Goal: Transaction & Acquisition: Purchase product/service

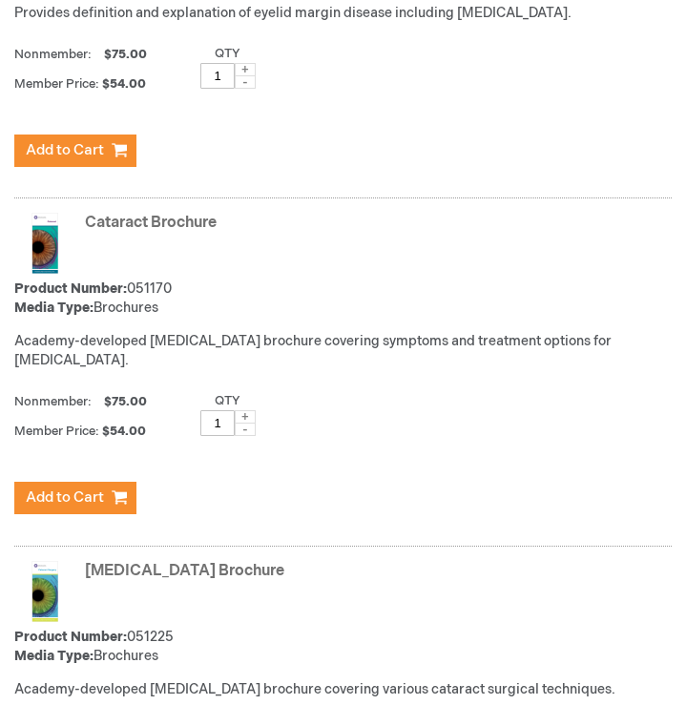
scroll to position [1967, 0]
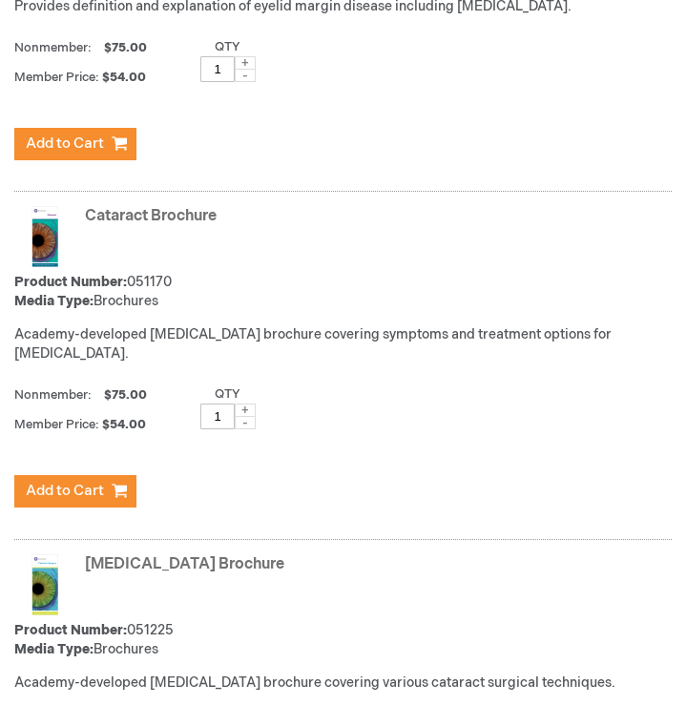
click at [56, 253] on div "Cataract Brochure Product Number: 051170 Media Type: Brochures Academy-develope…" at bounding box center [342, 279] width 657 height 167
click at [118, 215] on link "Cataract Brochure" at bounding box center [151, 216] width 132 height 18
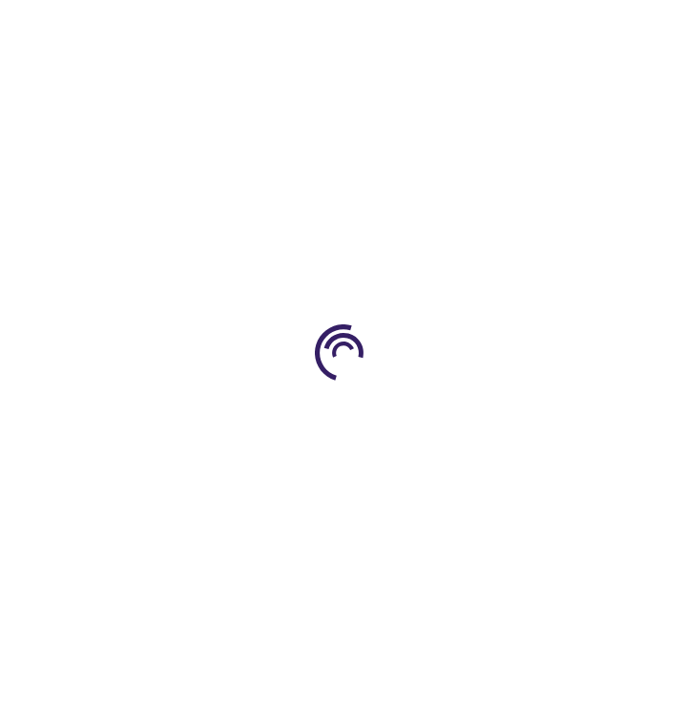
type input "1"
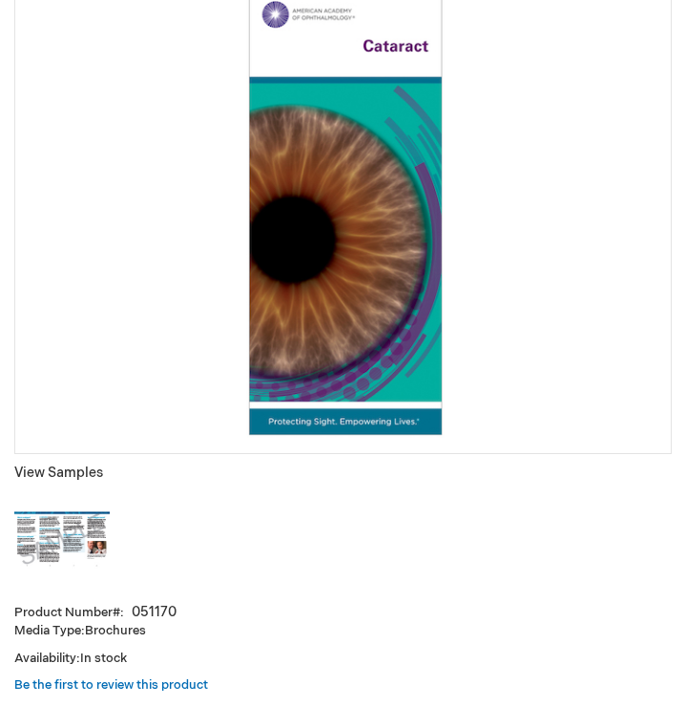
scroll to position [366, 0]
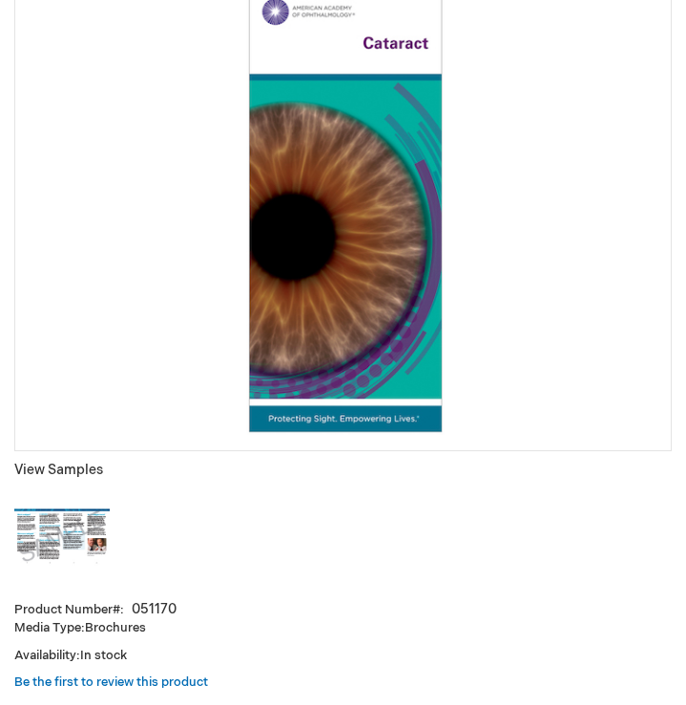
click at [66, 543] on img at bounding box center [61, 536] width 95 height 95
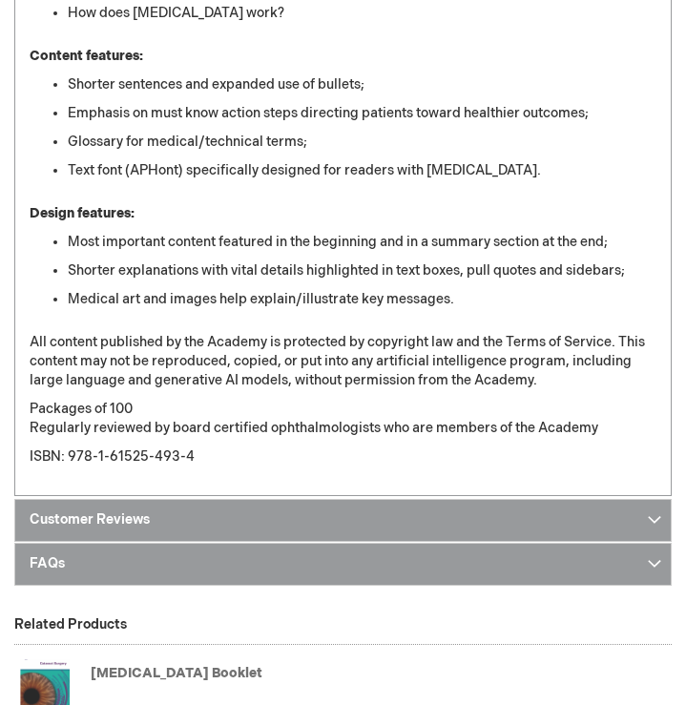
scroll to position [1731, 0]
